Goal: Communication & Community: Participate in discussion

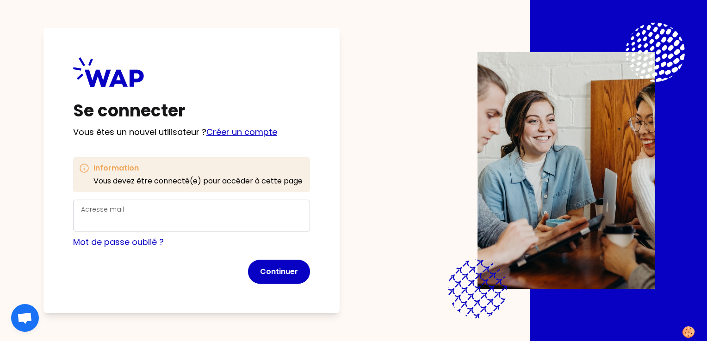
click at [244, 130] on link "Créer un compte" at bounding box center [241, 132] width 71 height 12
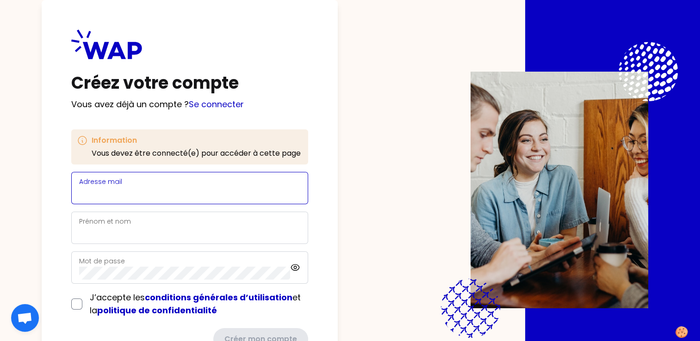
click at [114, 197] on input "Adresse mail" at bounding box center [189, 193] width 221 height 13
type input "[PERSON_NAME][EMAIL_ADDRESS][DOMAIN_NAME]"
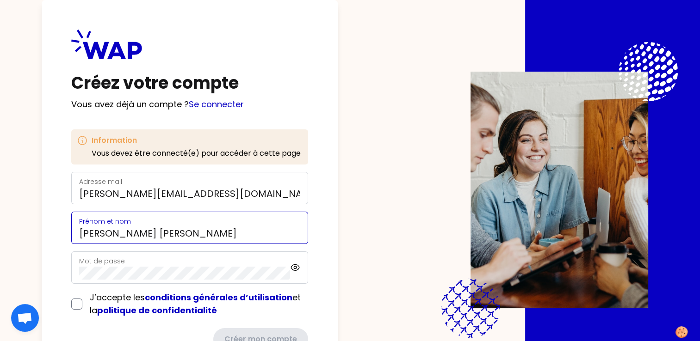
click at [136, 234] on input "[PERSON_NAME] [PERSON_NAME]" at bounding box center [189, 233] width 221 height 13
type input "[PERSON_NAME]"
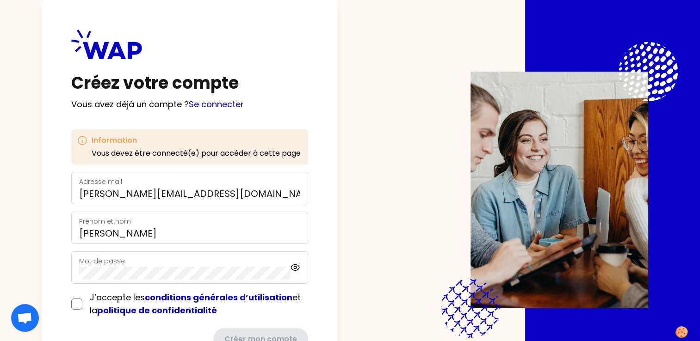
click at [127, 264] on div "Mot de passe" at bounding box center [184, 268] width 211 height 24
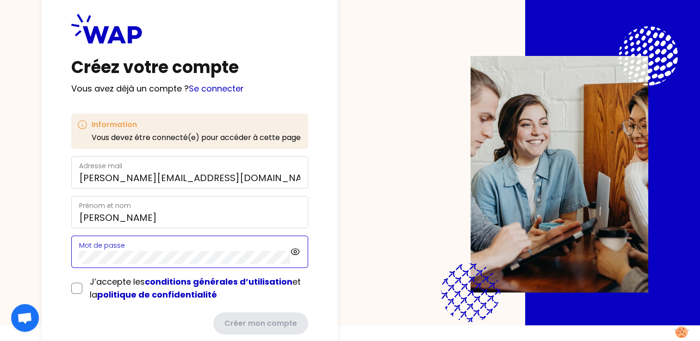
scroll to position [14, 0]
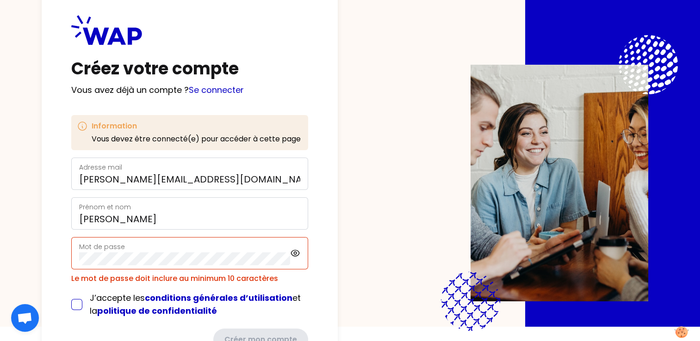
click at [77, 292] on div "J’accepte les conditions générales d’utilisation et la politique de confidentia…" at bounding box center [189, 305] width 237 height 26
click at [293, 254] on icon at bounding box center [295, 253] width 11 height 11
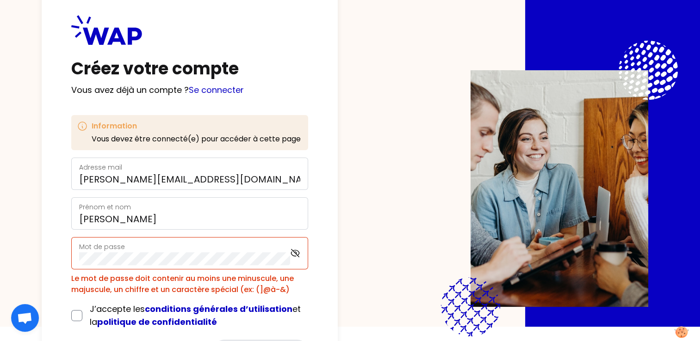
click at [196, 290] on div "Le mot de passe doit contenir au moins une minuscule, une majuscule, un chiffre…" at bounding box center [189, 284] width 237 height 22
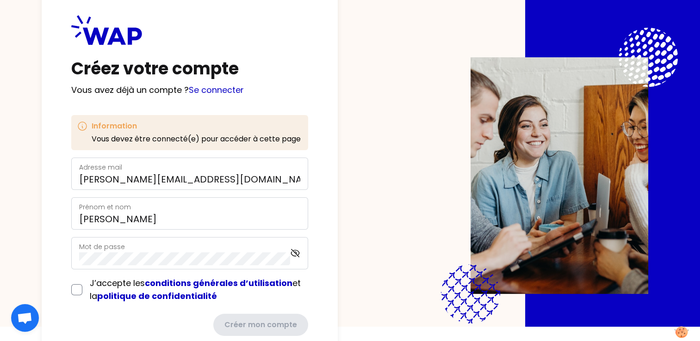
click at [169, 314] on div "Créer mon compte" at bounding box center [189, 325] width 237 height 22
click at [76, 291] on input "checkbox" at bounding box center [76, 290] width 11 height 11
checkbox input "true"
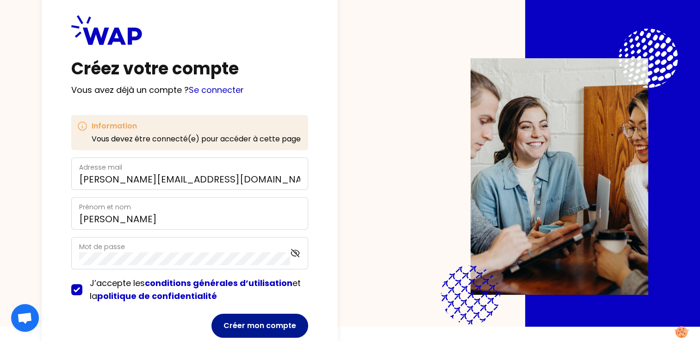
click at [267, 328] on button "Créer mon compte" at bounding box center [259, 326] width 97 height 24
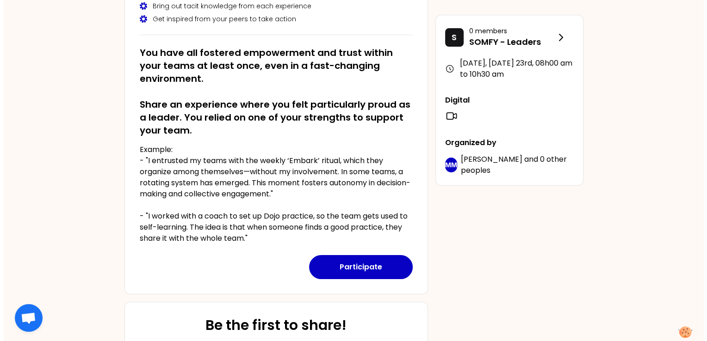
scroll to position [141, 0]
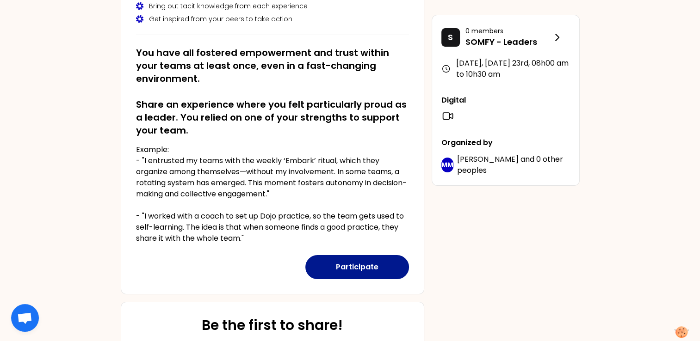
click at [353, 261] on button "Participate" at bounding box center [357, 267] width 104 height 24
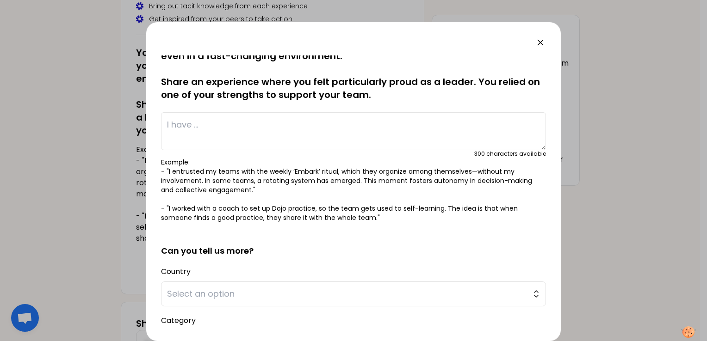
scroll to position [0, 0]
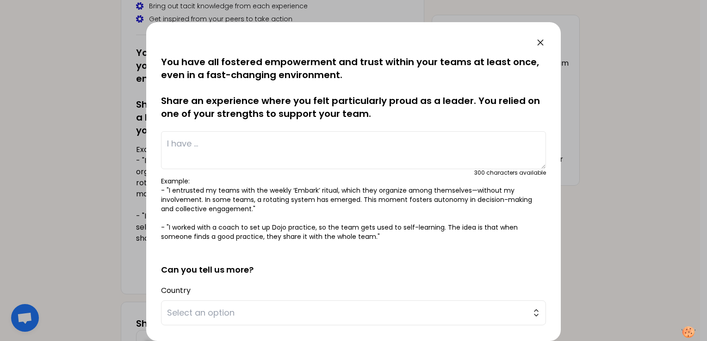
click at [189, 153] on textarea at bounding box center [353, 150] width 385 height 38
paste textarea "I led (with my team and support from other departments) a communication campaig…"
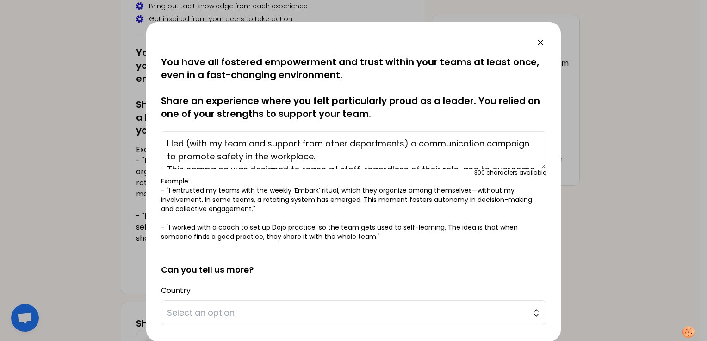
scroll to position [32, 0]
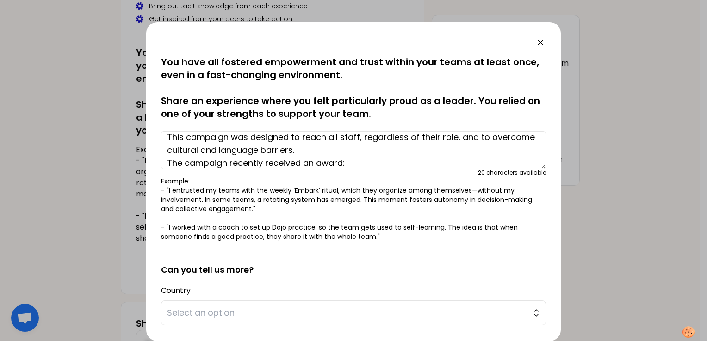
click at [385, 237] on p "Example: - "I entrusted my teams with the weekly ‘Embark’ ritual, which they or…" at bounding box center [353, 209] width 385 height 65
click at [359, 164] on textarea "I led (with my team and support from other departments) a communication campaig…" at bounding box center [353, 150] width 385 height 38
click at [404, 162] on textarea "I led (with my team and support from other departments) a communication campaig…" at bounding box center [353, 150] width 385 height 38
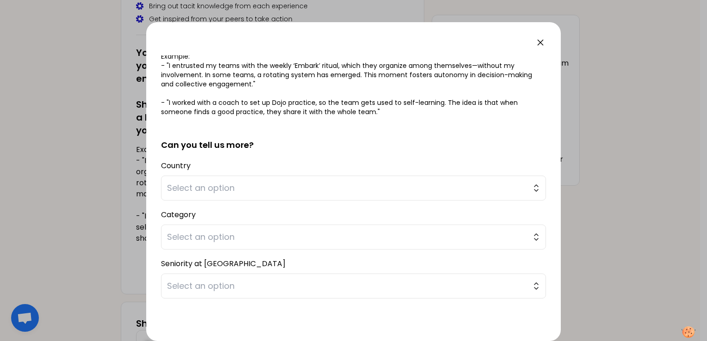
scroll to position [130, 0]
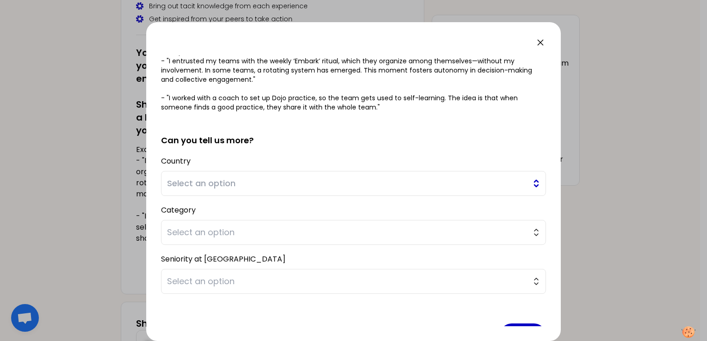
type textarea "I led (with my team and support from other departments) a communication campaig…"
click at [214, 185] on span "Select an option" at bounding box center [347, 183] width 360 height 13
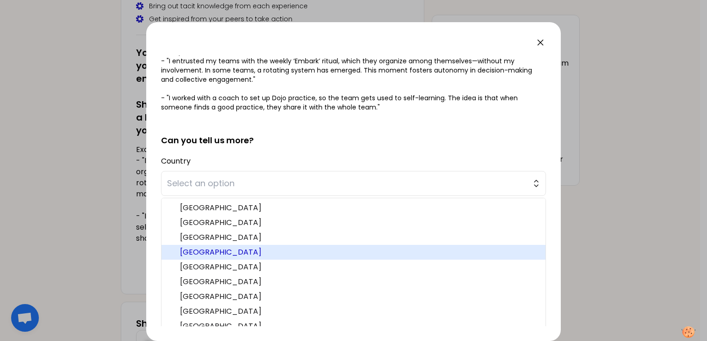
scroll to position [14, 0]
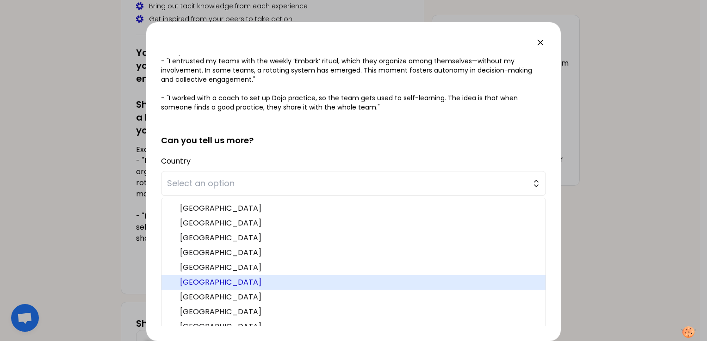
click at [201, 280] on span "[GEOGRAPHIC_DATA]" at bounding box center [359, 282] width 358 height 11
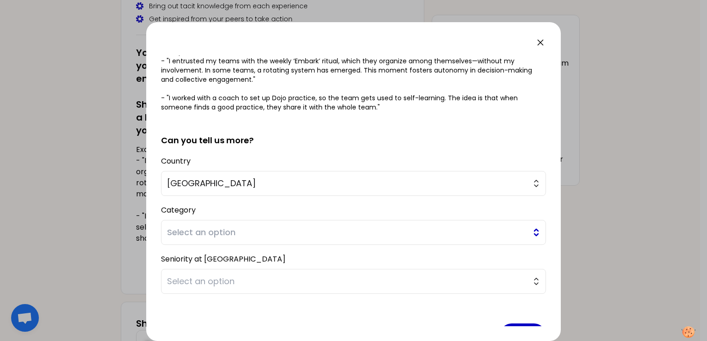
scroll to position [157, 0]
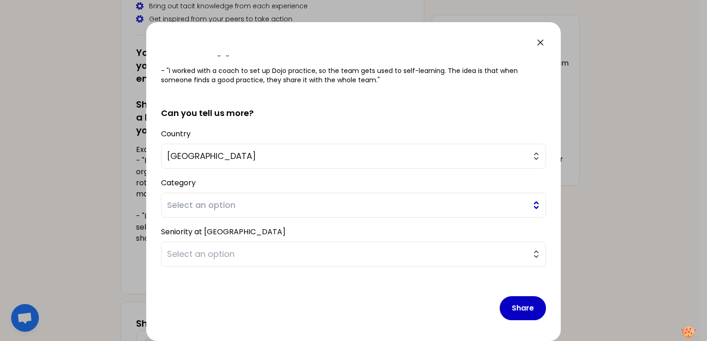
click at [219, 208] on span "Select an option" at bounding box center [347, 205] width 360 height 13
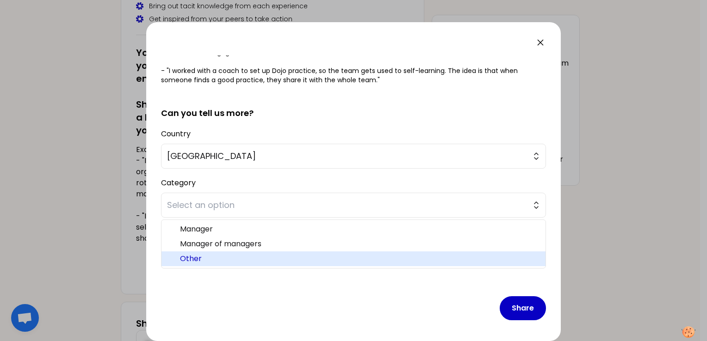
click at [196, 260] on span "Other" at bounding box center [359, 259] width 358 height 11
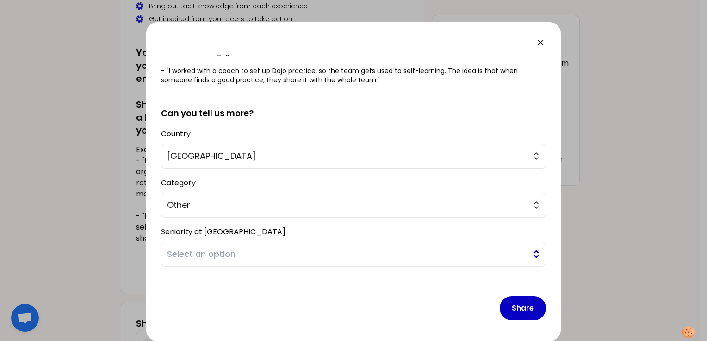
click at [224, 258] on span "Select an option" at bounding box center [347, 254] width 360 height 13
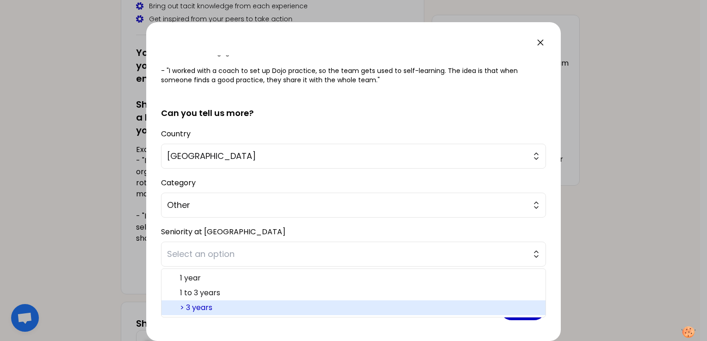
click at [211, 305] on span "> 3 years" at bounding box center [359, 308] width 358 height 11
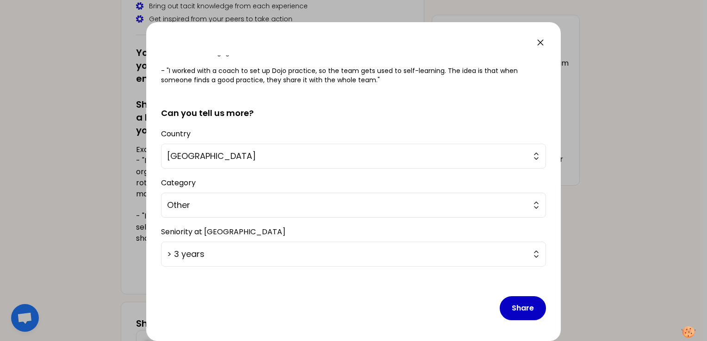
click at [458, 312] on div "Share" at bounding box center [353, 301] width 385 height 54
click at [509, 303] on button "Share" at bounding box center [523, 309] width 46 height 24
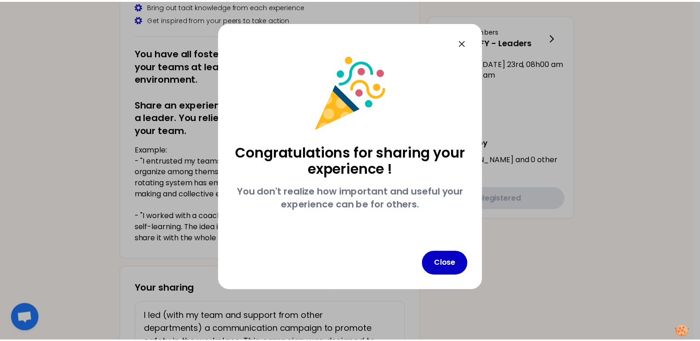
scroll to position [0, 0]
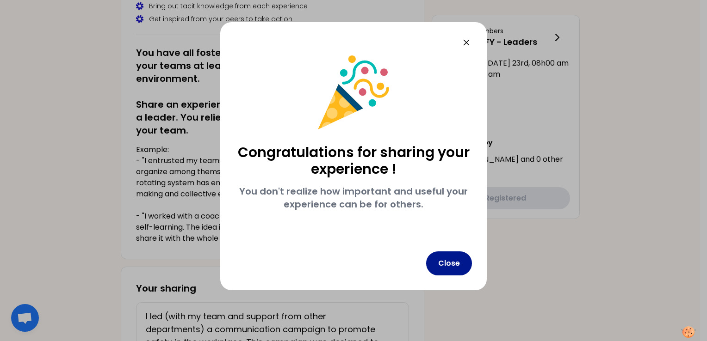
click at [444, 260] on button "Close" at bounding box center [449, 264] width 46 height 24
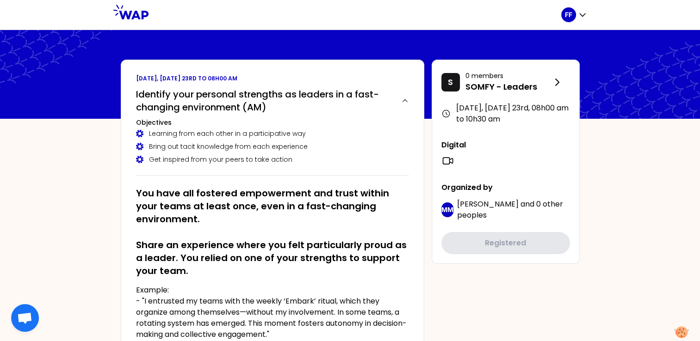
scroll to position [4, 0]
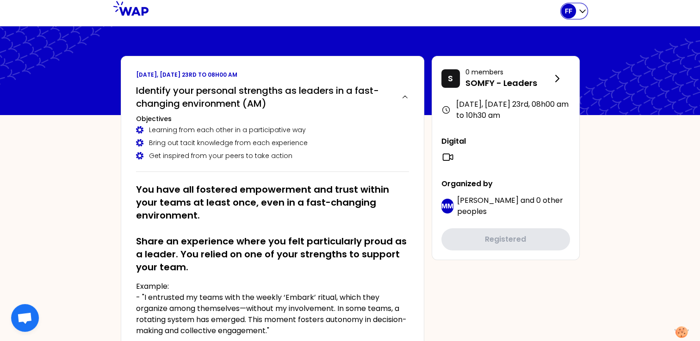
click at [568, 10] on p "FF" at bounding box center [568, 10] width 7 height 9
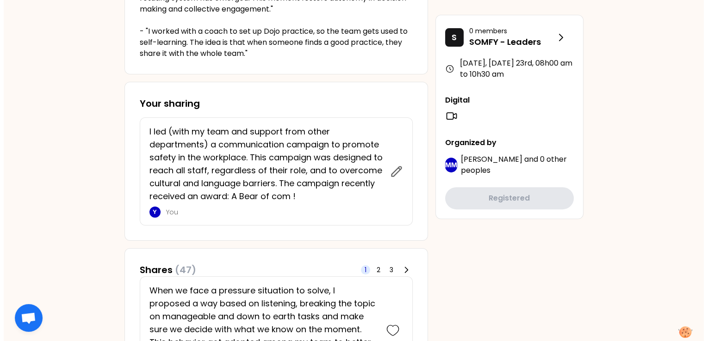
scroll to position [325, 0]
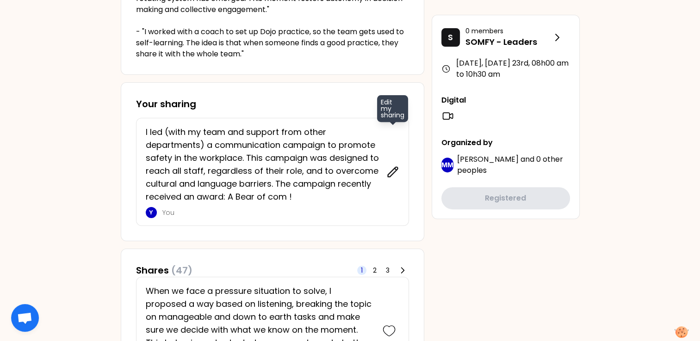
click at [390, 174] on icon at bounding box center [392, 172] width 13 height 13
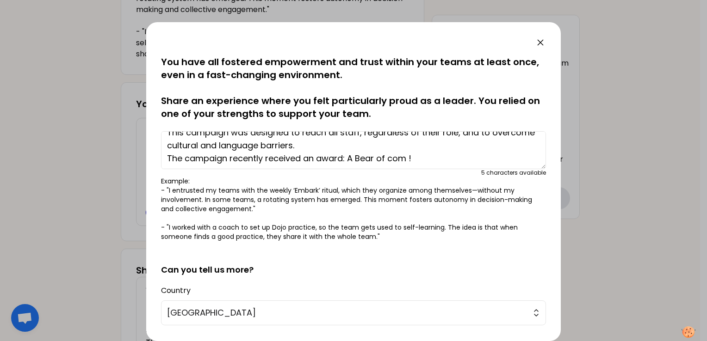
scroll to position [37, 0]
click at [353, 147] on textarea "I led (with my team and support from other departments) a communication campaig…" at bounding box center [353, 150] width 385 height 38
click at [325, 145] on textarea "I led (with my team and support from other departments) a communication campaig…" at bounding box center [353, 150] width 385 height 38
click at [355, 145] on textarea "I led (with my team and support from other departments) a communication campaig…" at bounding box center [353, 150] width 385 height 38
paste textarea "thanks to the diversity of my team"
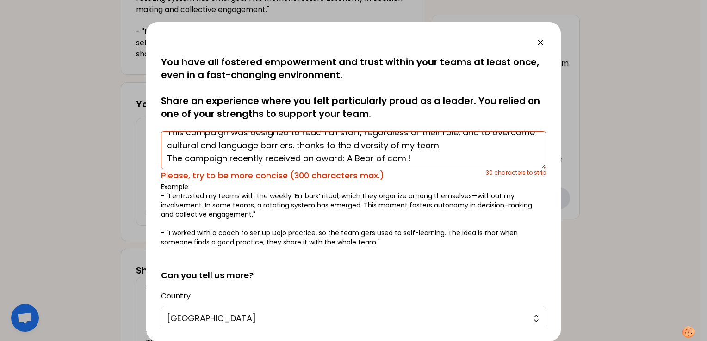
scroll to position [37, 0]
click at [345, 145] on textarea "I led (with my team and support from other departments) a communication campaig…" at bounding box center [353, 150] width 385 height 38
drag, startPoint x: 341, startPoint y: 145, endPoint x: 508, endPoint y: 149, distance: 168.0
click at [508, 149] on textarea "I led (with my team and support from other departments) a communication campaig…" at bounding box center [353, 150] width 385 height 38
type textarea "I led (with my team and support from other departments) a communication campaig…"
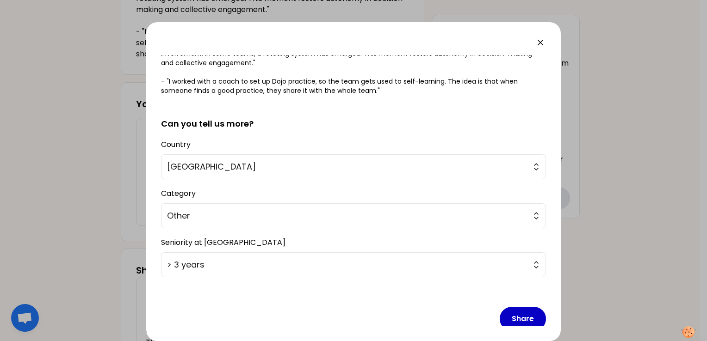
scroll to position [147, 0]
click at [240, 214] on span "Other" at bounding box center [347, 215] width 360 height 13
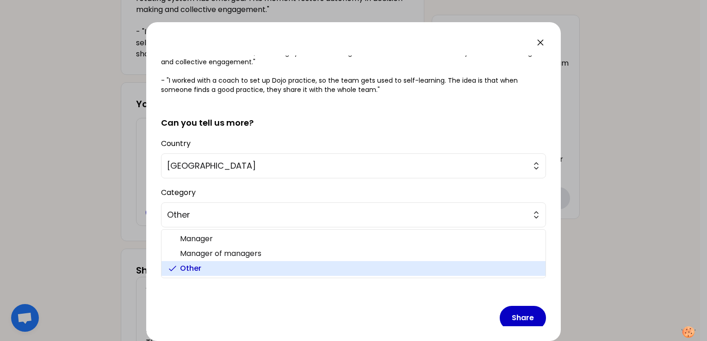
click at [188, 266] on span "Other" at bounding box center [359, 268] width 358 height 11
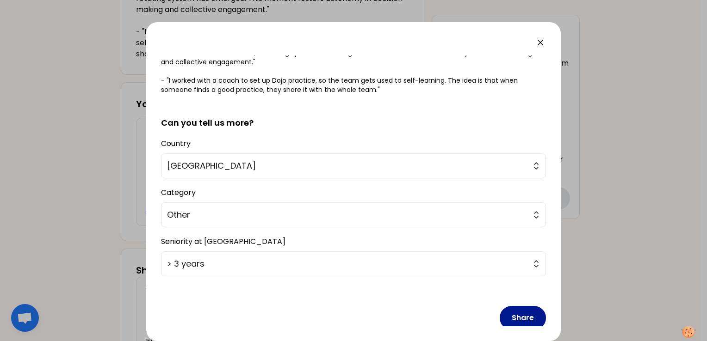
click at [518, 314] on button "Share" at bounding box center [523, 318] width 46 height 24
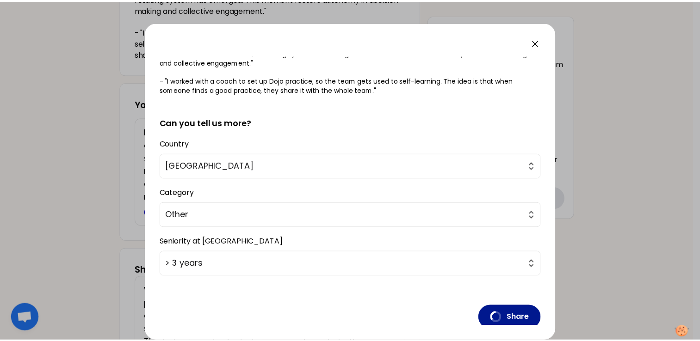
scroll to position [0, 0]
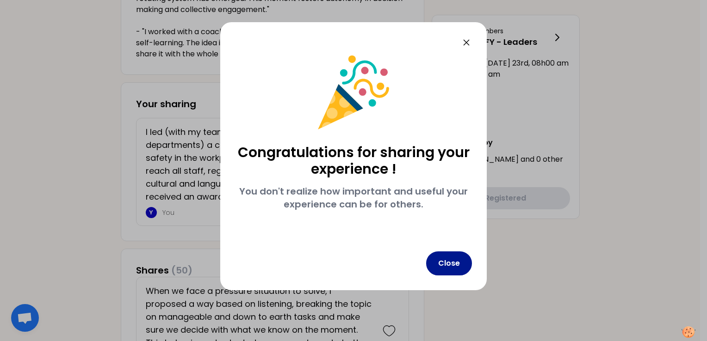
click at [452, 264] on button "Close" at bounding box center [449, 264] width 46 height 24
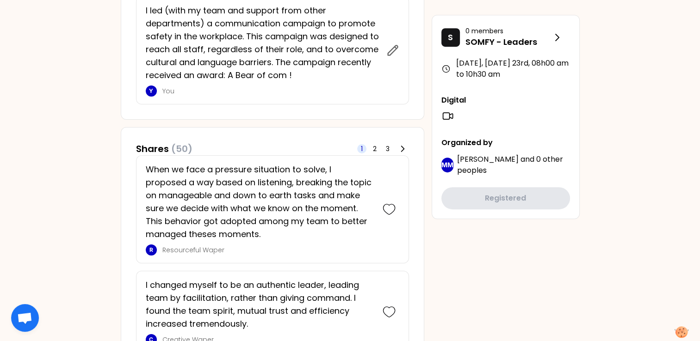
scroll to position [410, 0]
